Goal: Information Seeking & Learning: Check status

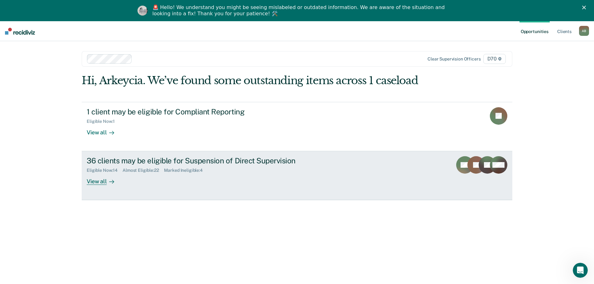
click at [162, 190] on link "36 clients may be eligible for Suspension of Direct Supervision Eligible Now : …" at bounding box center [297, 175] width 430 height 49
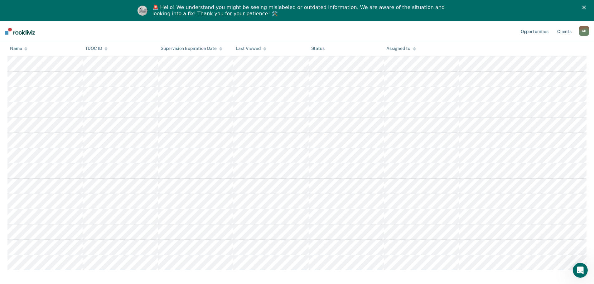
scroll to position [1, 0]
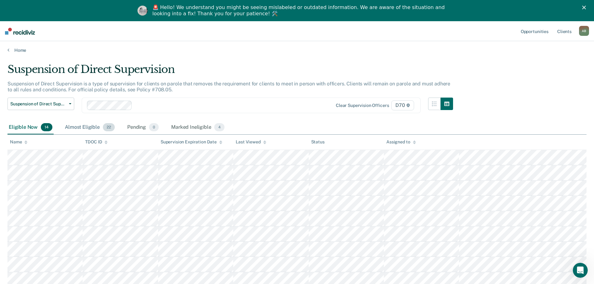
click at [95, 125] on div "Almost Eligible 22" at bounding box center [90, 128] width 52 height 14
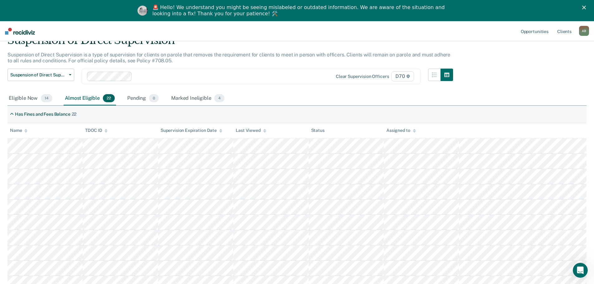
scroll to position [0, 0]
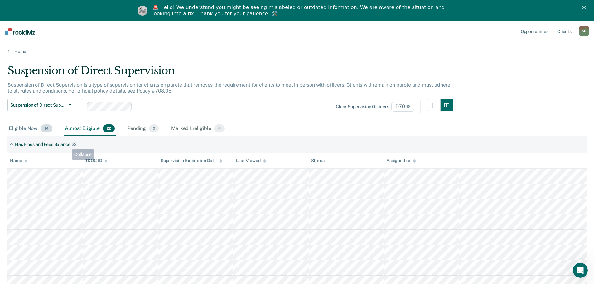
click at [25, 126] on div "Eligible Now 14" at bounding box center [30, 129] width 46 height 14
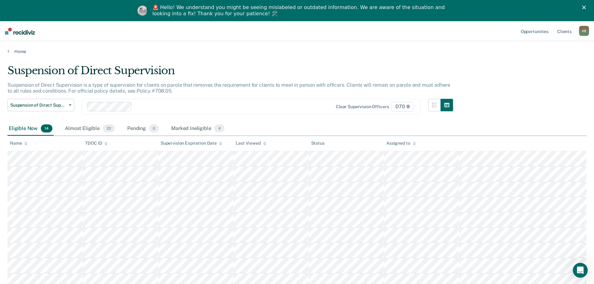
scroll to position [126, 0]
